Goal: Task Accomplishment & Management: Manage account settings

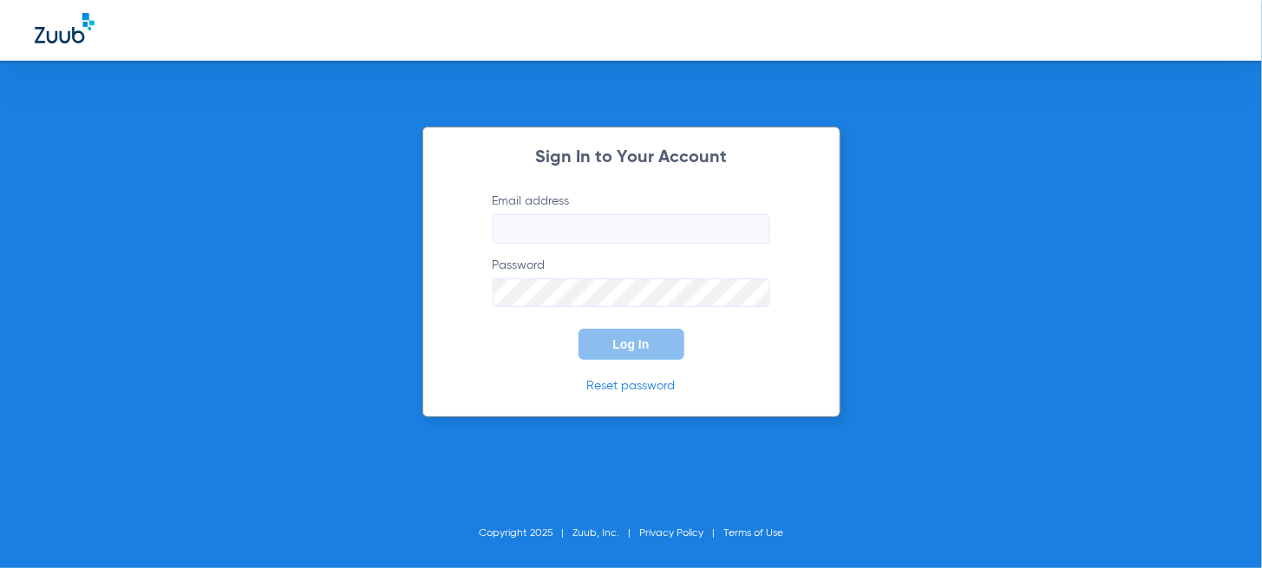
type input "[EMAIL_ADDRESS][DOMAIN_NAME]"
click at [610, 345] on button "Log In" at bounding box center [631, 344] width 106 height 31
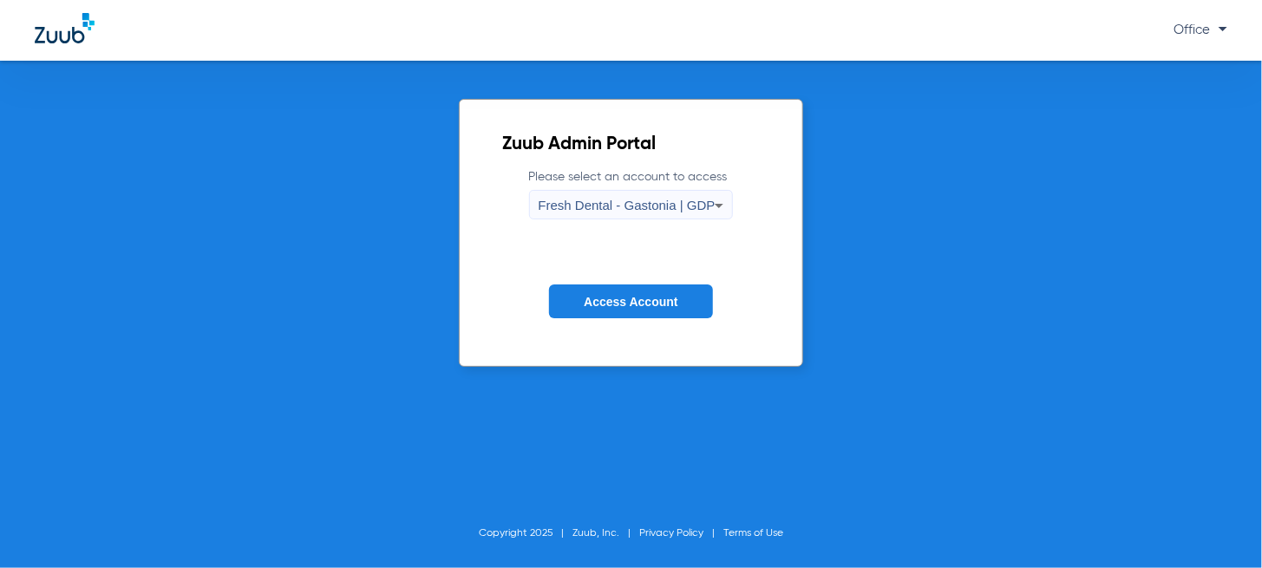
click at [590, 209] on span "Fresh Dental - Gastonia | GDP" at bounding box center [626, 205] width 177 height 15
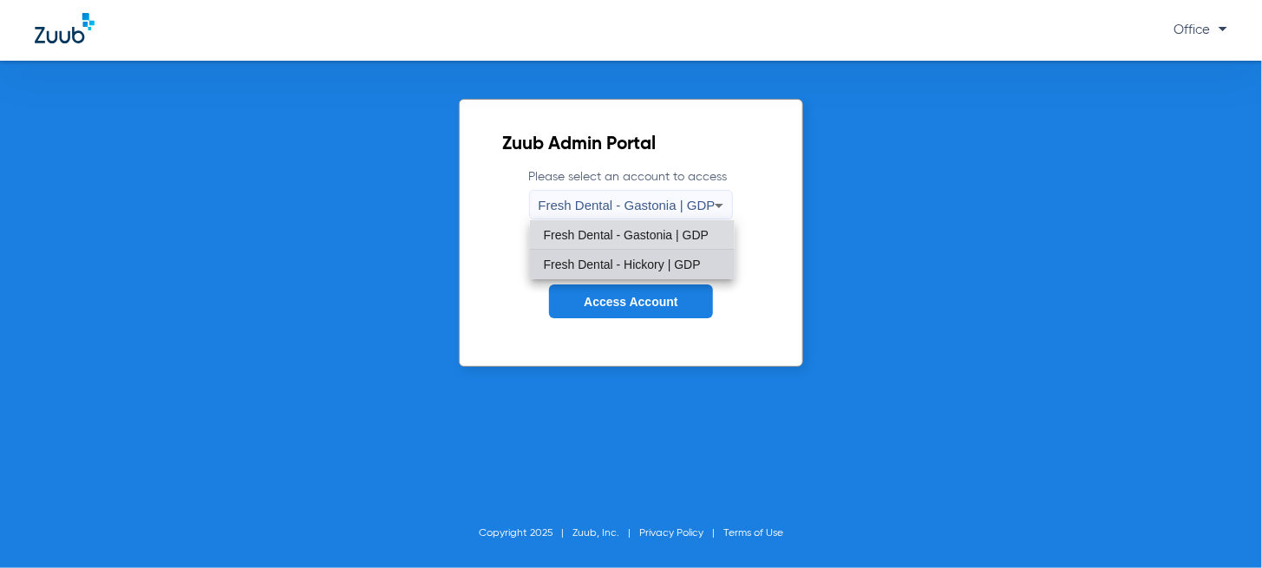
click at [604, 264] on span "Fresh Dental - Hickory | GDP" at bounding box center [622, 264] width 157 height 12
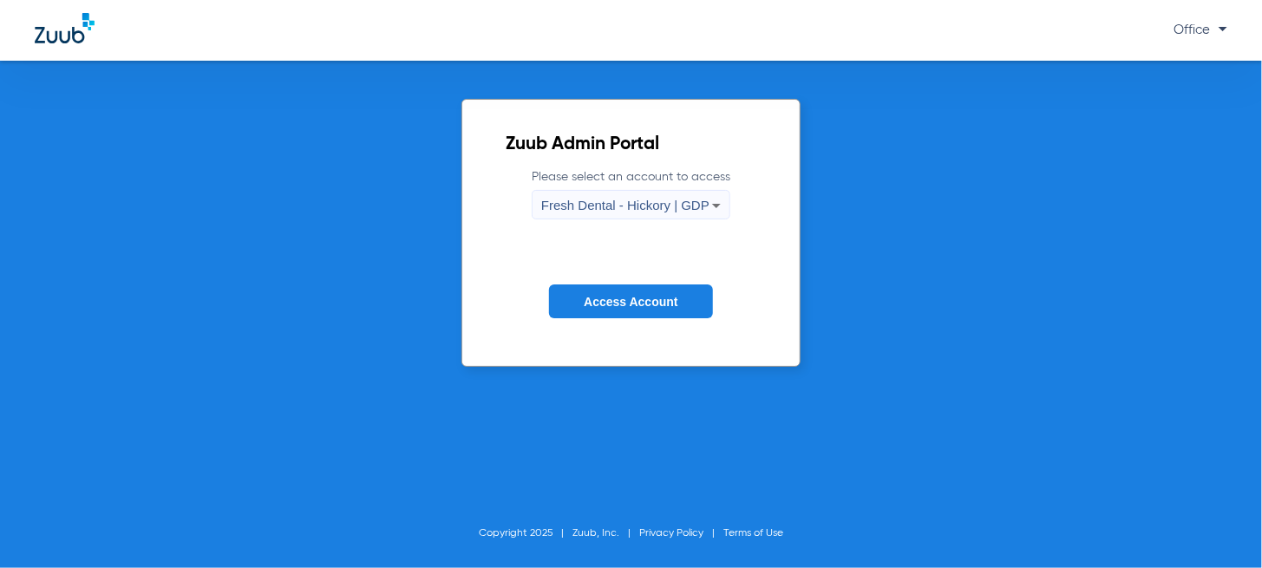
click at [601, 289] on button "Access Account" at bounding box center [630, 301] width 163 height 34
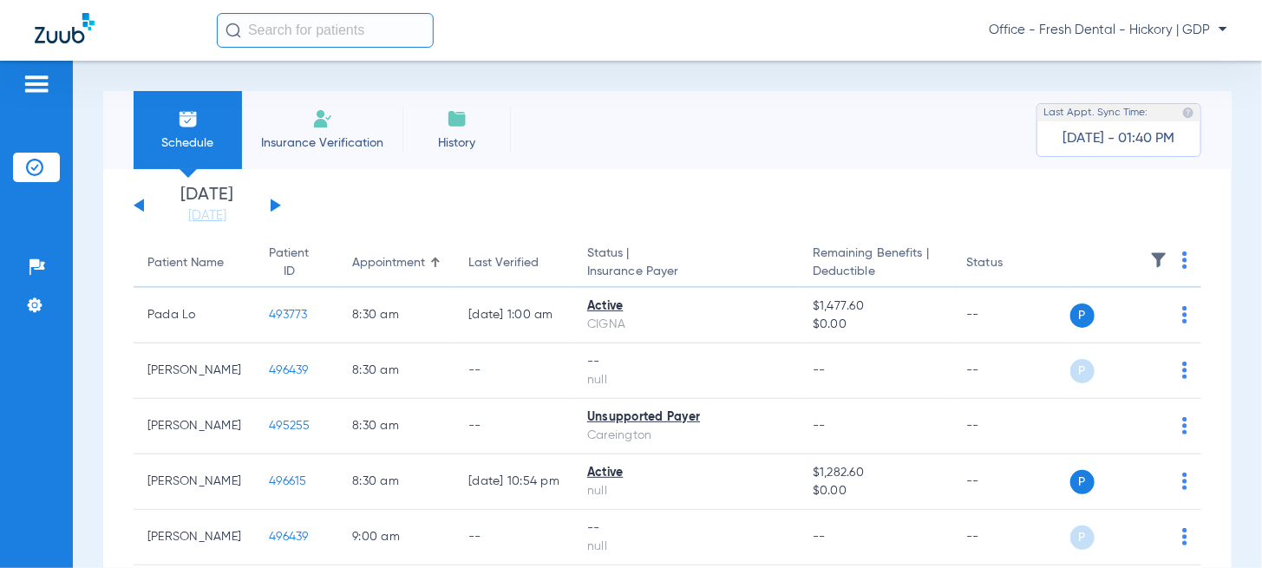
click at [271, 206] on button at bounding box center [276, 205] width 10 height 13
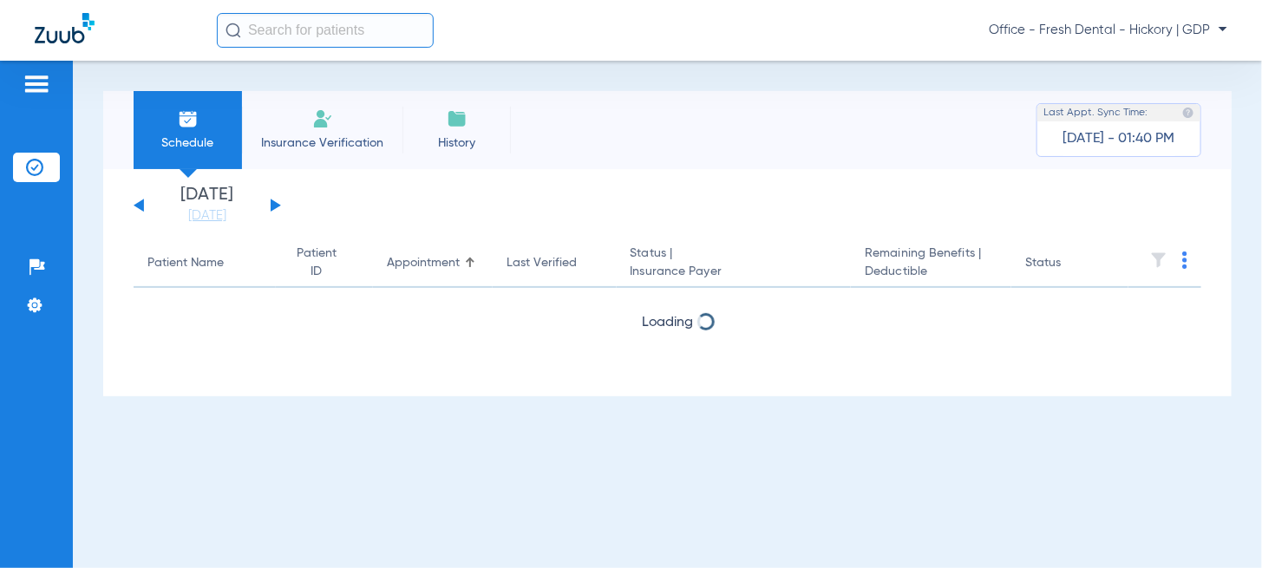
click at [271, 206] on button at bounding box center [276, 205] width 10 height 13
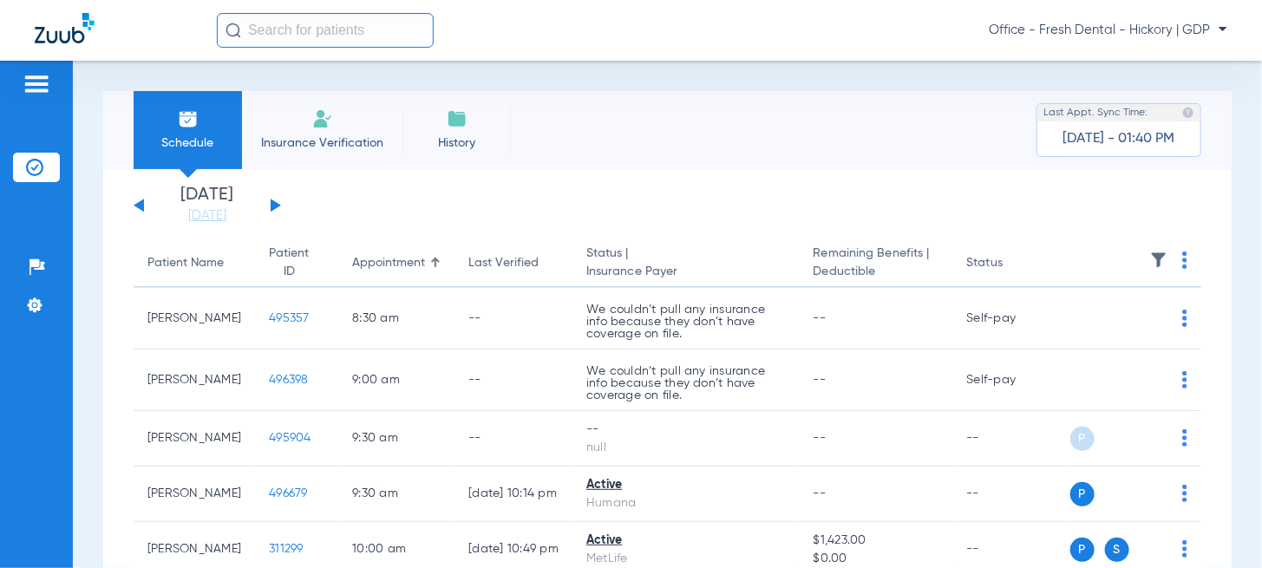
click at [148, 199] on div "[DATE] [DATE] [DATE] [DATE] [DATE] [DATE] [DATE] [DATE] [DATE] [DATE] [DATE] [D…" at bounding box center [207, 205] width 147 height 38
click at [139, 207] on button at bounding box center [139, 205] width 10 height 13
